Goal: Task Accomplishment & Management: Use online tool/utility

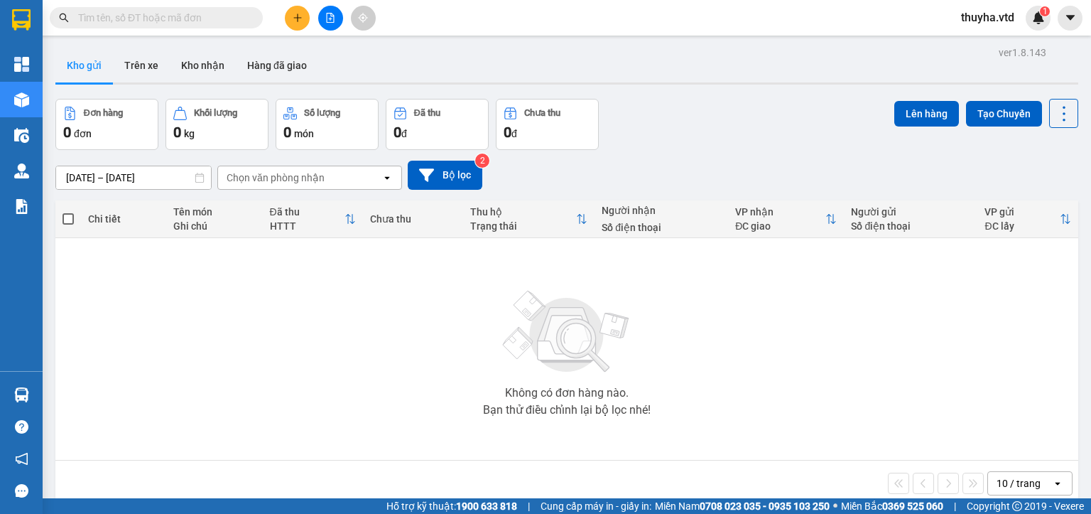
click at [328, 24] on button at bounding box center [330, 18] width 25 height 25
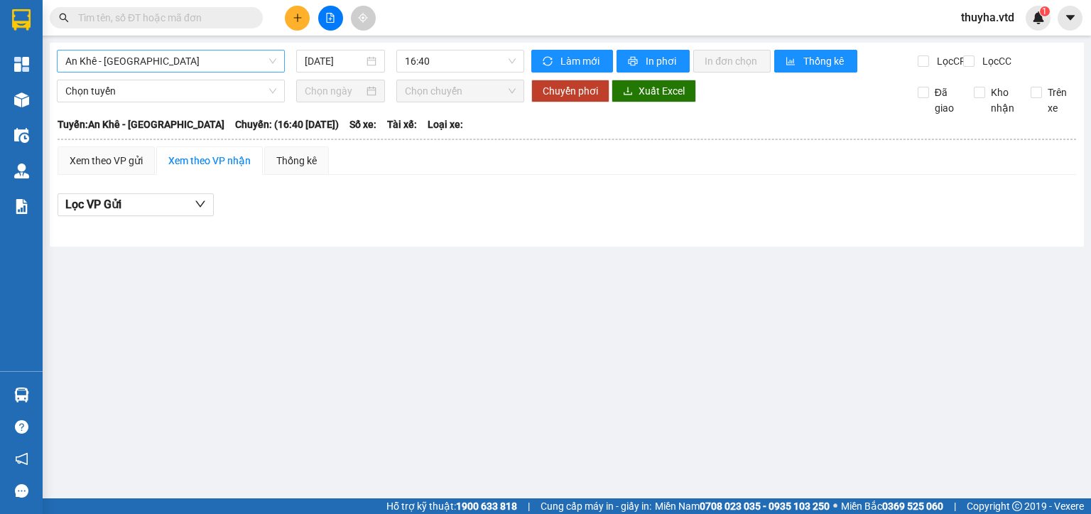
click at [205, 64] on span "An Khê - Sài Gòn" at bounding box center [170, 60] width 211 height 21
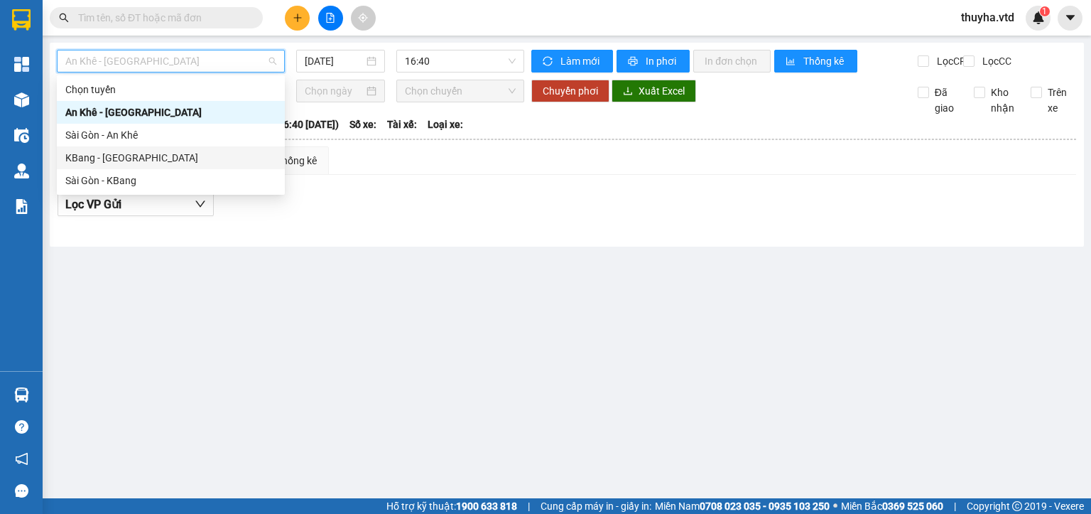
click at [108, 161] on div "KBang - Sài Gòn" at bounding box center [170, 158] width 211 height 16
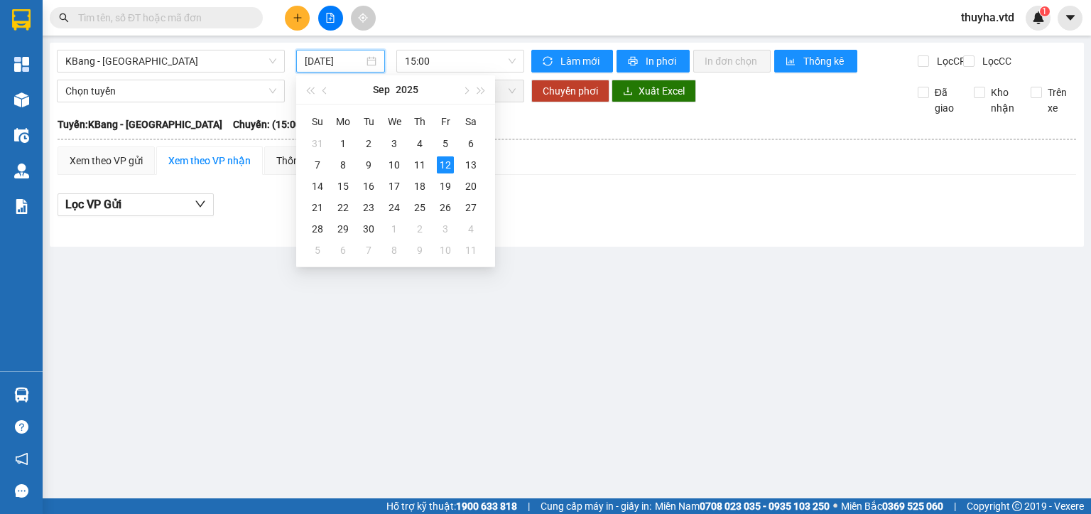
click at [352, 56] on input "12/09/2025" at bounding box center [334, 61] width 58 height 16
click at [423, 163] on div "11" at bounding box center [419, 164] width 17 height 17
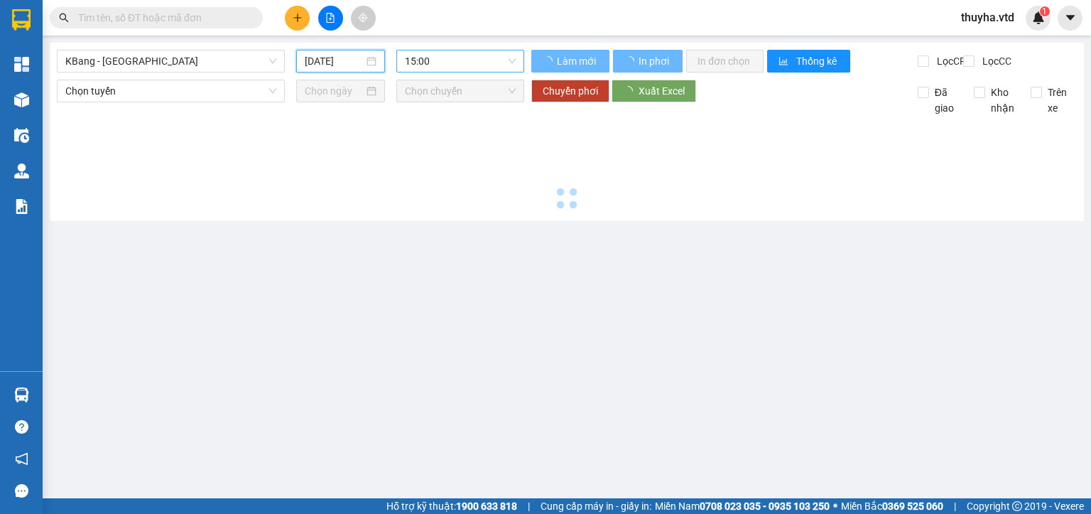
click at [424, 61] on span "15:00" at bounding box center [461, 60] width 112 height 21
type input "11/09/2025"
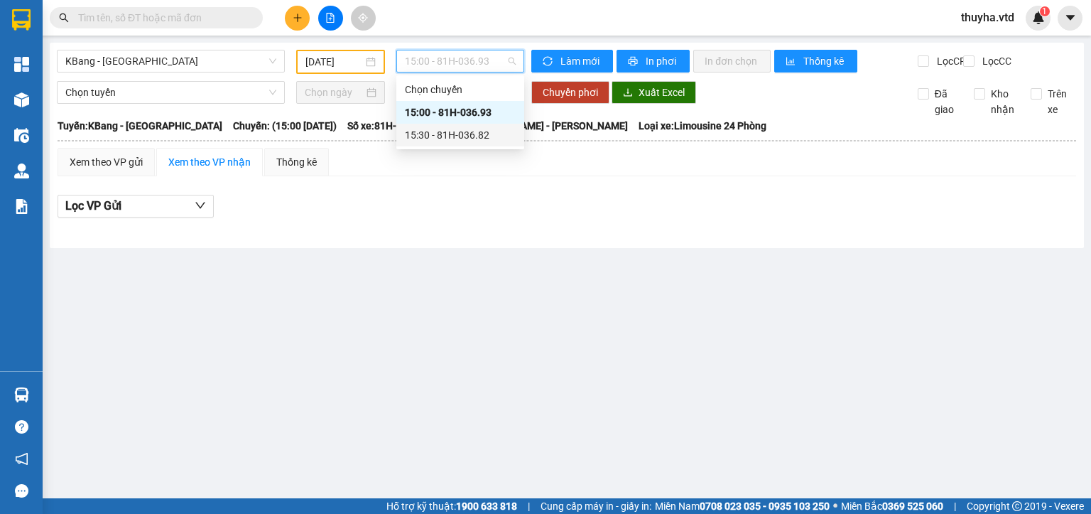
click at [452, 132] on div "15:30 - 81H-036.82" at bounding box center [460, 135] width 111 height 16
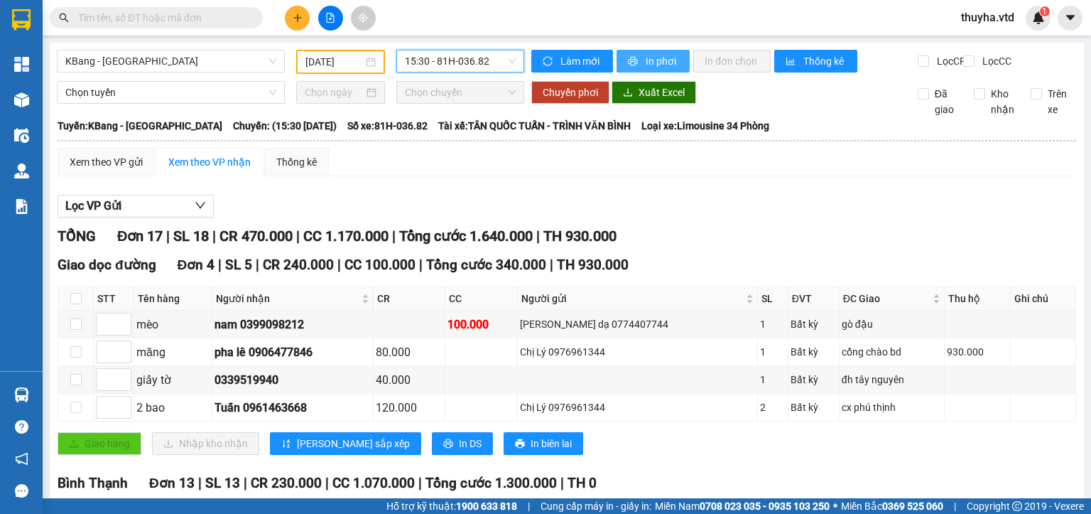
click at [646, 60] on span "In phơi" at bounding box center [662, 61] width 33 height 16
click at [108, 170] on div "Xem theo VP gửi" at bounding box center [106, 162] width 73 height 16
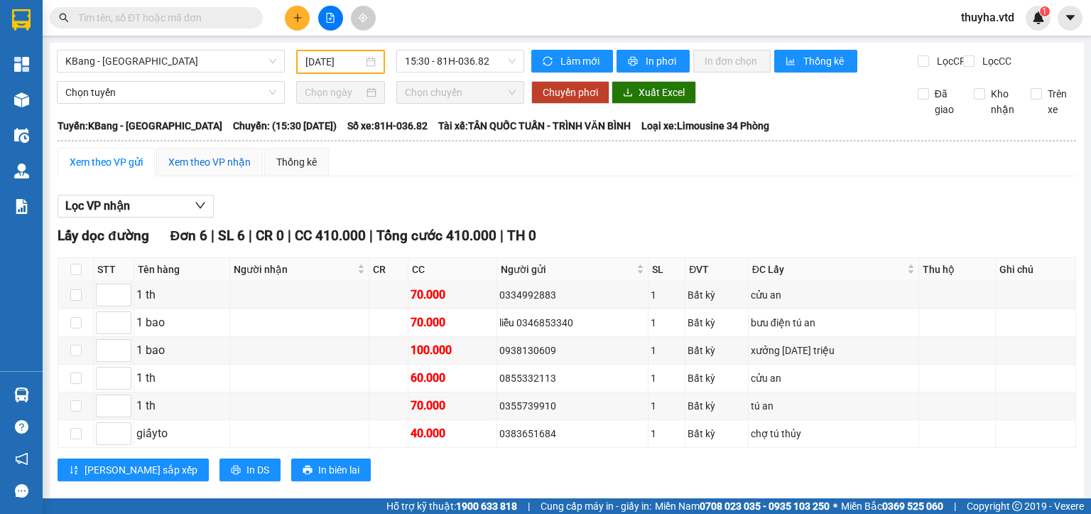
click at [193, 170] on div "Xem theo VP nhận" at bounding box center [209, 162] width 82 height 16
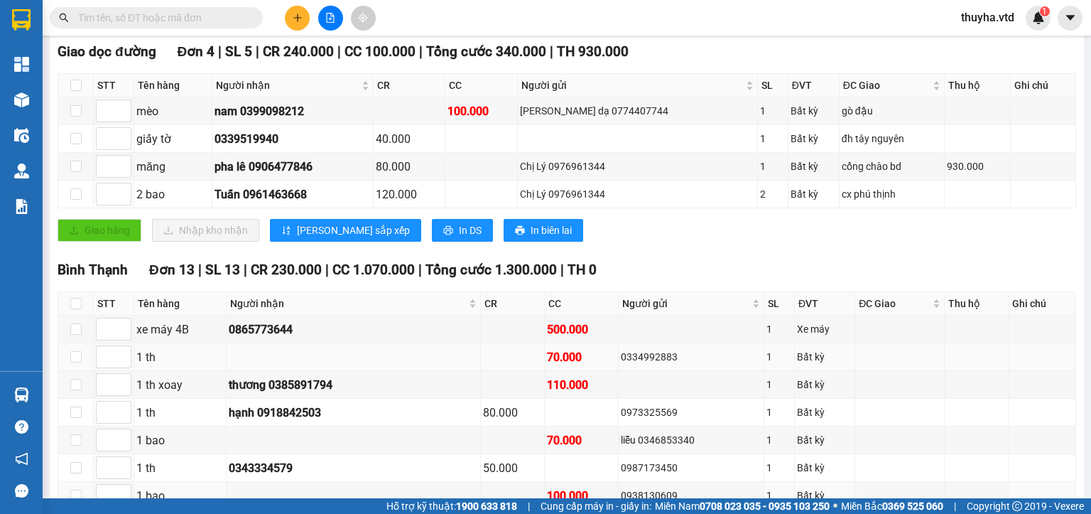
scroll to position [426, 0]
